Goal: Navigation & Orientation: Find specific page/section

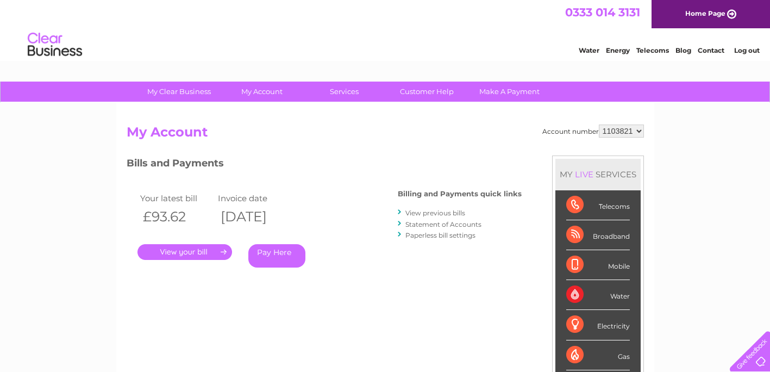
click at [709, 47] on link "Contact" at bounding box center [711, 50] width 27 height 8
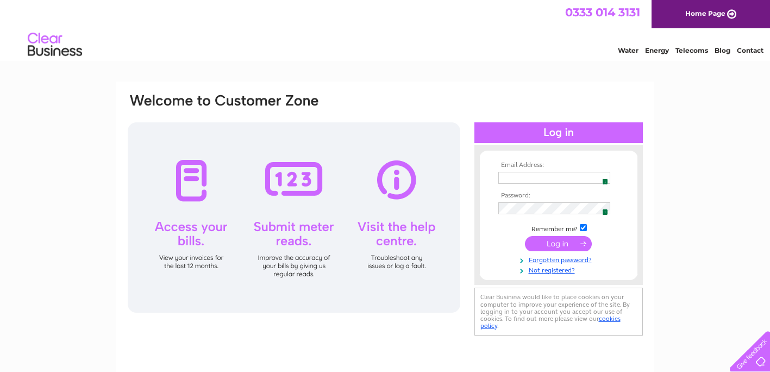
type input "[EMAIL_ADDRESS][DOMAIN_NAME]"
click at [573, 248] on input "submit" at bounding box center [558, 243] width 67 height 15
